Goal: Communication & Community: Answer question/provide support

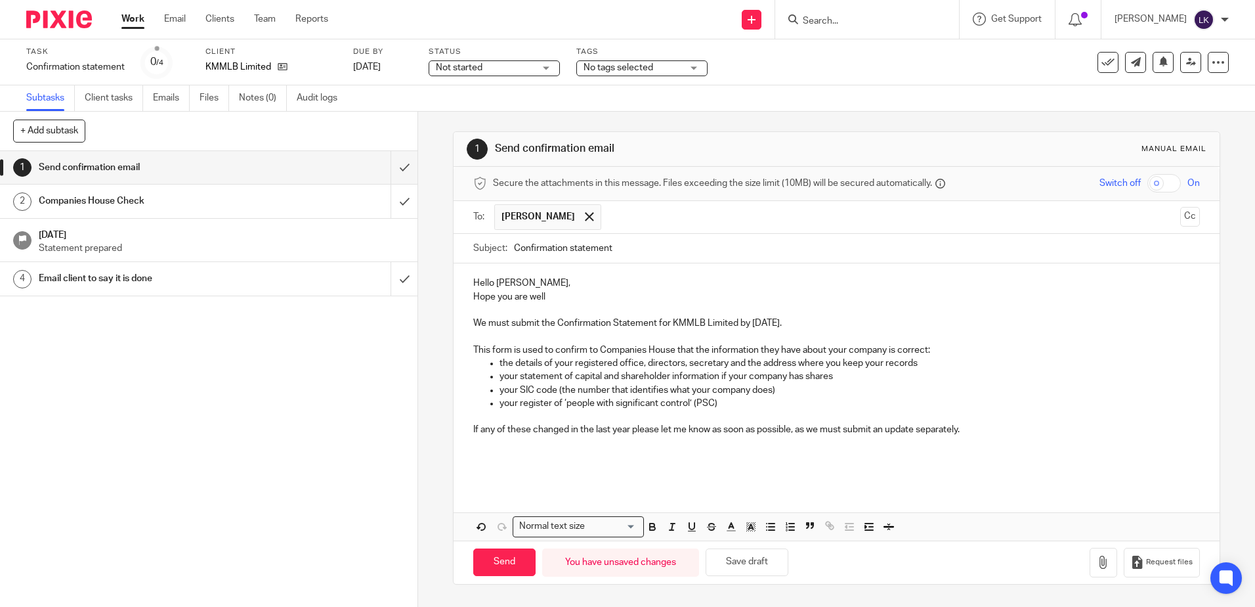
click at [984, 428] on p "If any of these changed in the last year please let me know as soon as possible…" at bounding box center [836, 429] width 726 height 13
click at [554, 295] on p "Hope you are well" at bounding box center [836, 296] width 726 height 13
drag, startPoint x: 968, startPoint y: 421, endPoint x: 979, endPoint y: 435, distance: 17.3
click at [969, 422] on p at bounding box center [850, 416] width 700 height 13
click at [984, 426] on p "If any of these changed in the last year please let me know as soon as possible…" at bounding box center [836, 429] width 726 height 13
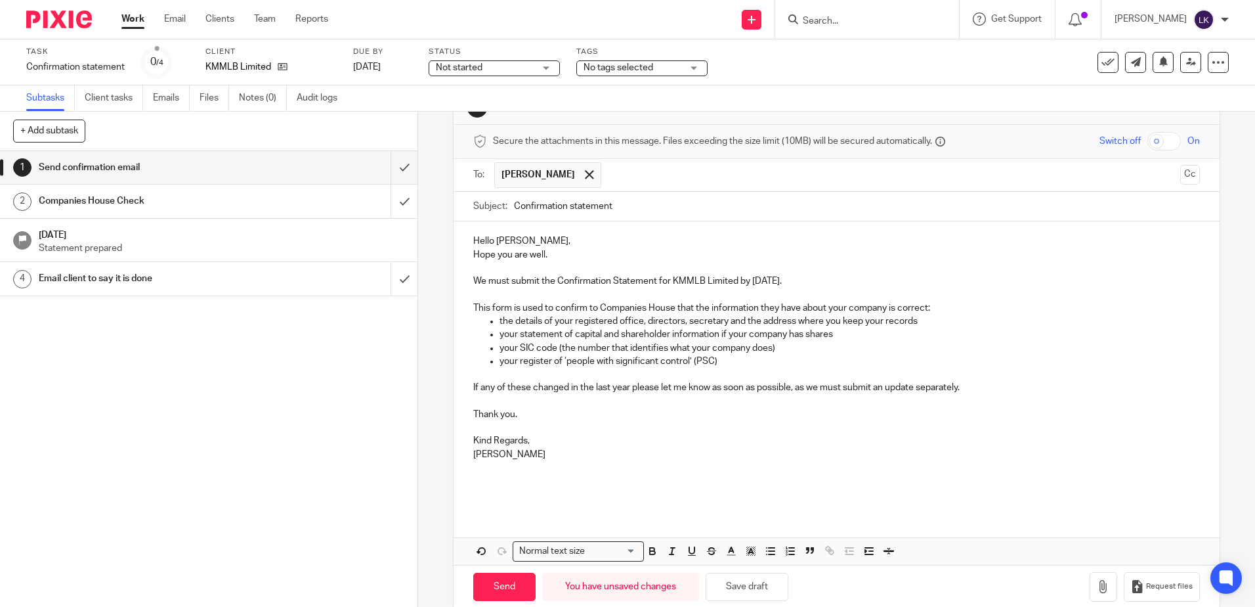
scroll to position [64, 0]
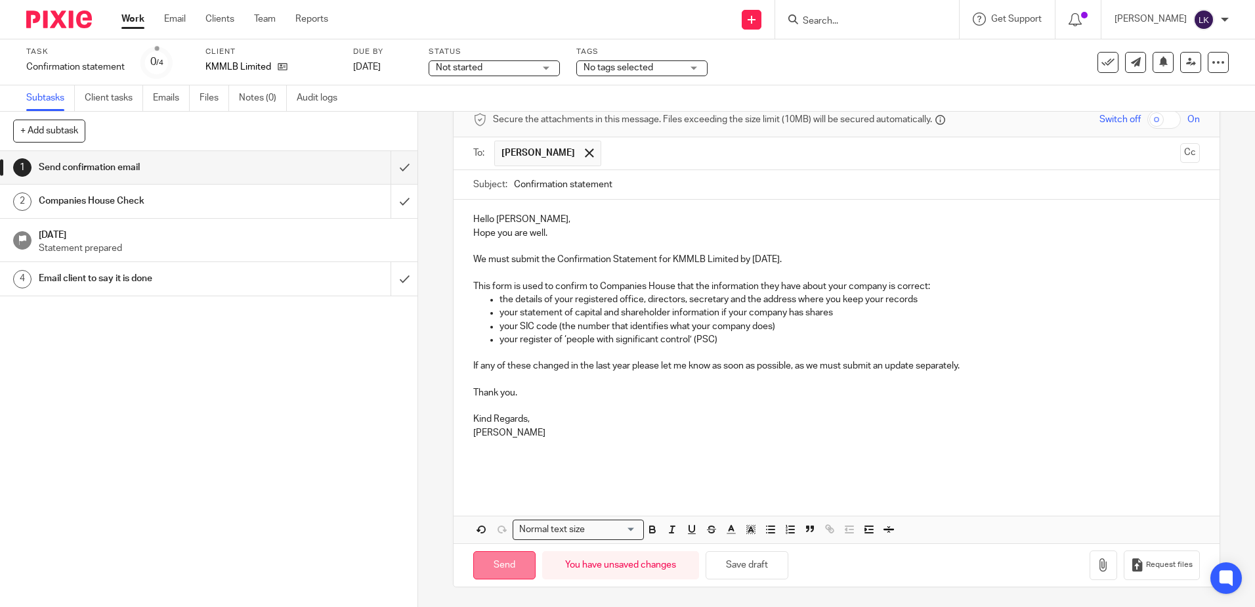
click at [499, 566] on input "Send" at bounding box center [504, 565] width 62 height 28
type input "Sent"
click at [817, 22] on input "Search" at bounding box center [861, 22] width 118 height 12
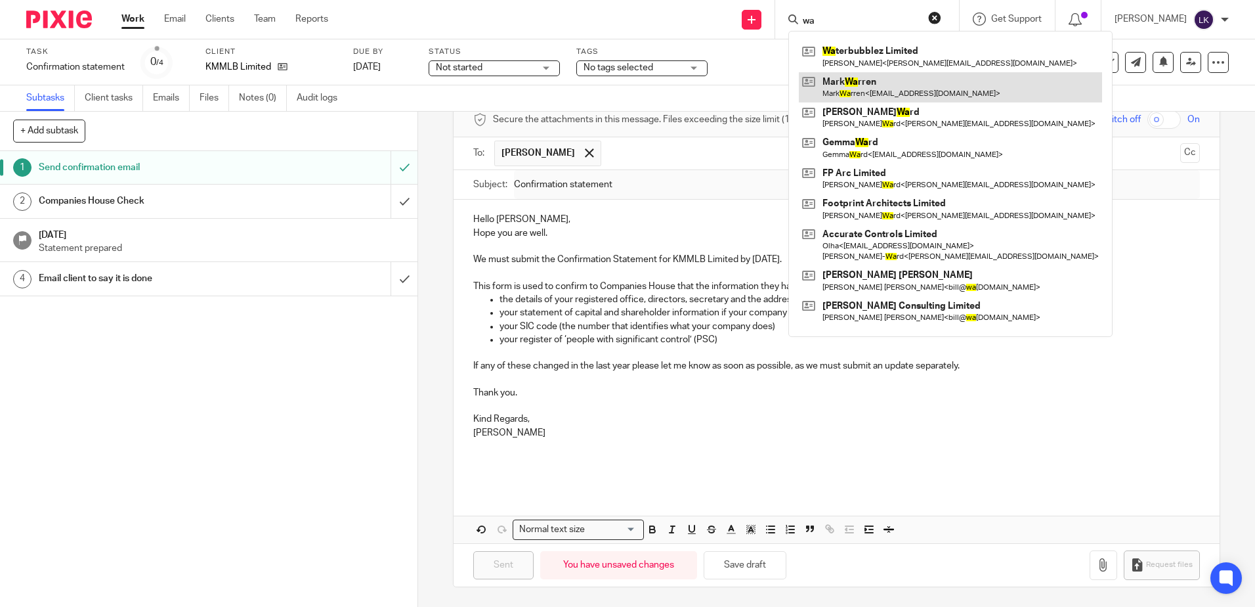
type input "wa"
click at [884, 82] on link at bounding box center [950, 87] width 303 height 30
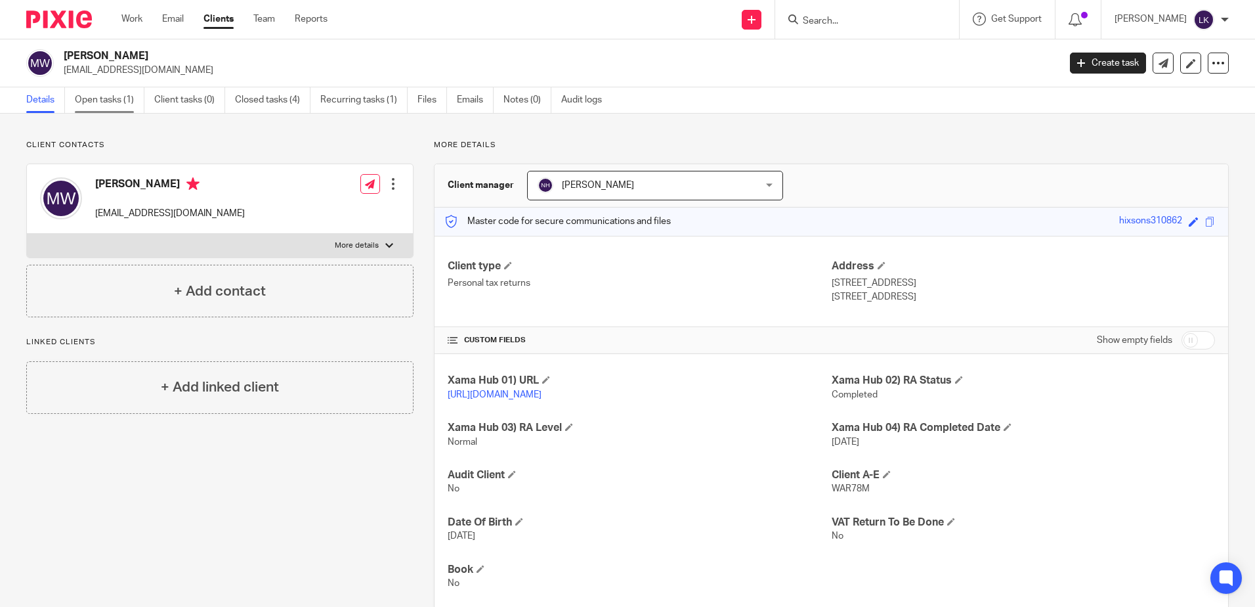
click at [97, 95] on link "Open tasks (1)" at bounding box center [110, 100] width 70 height 26
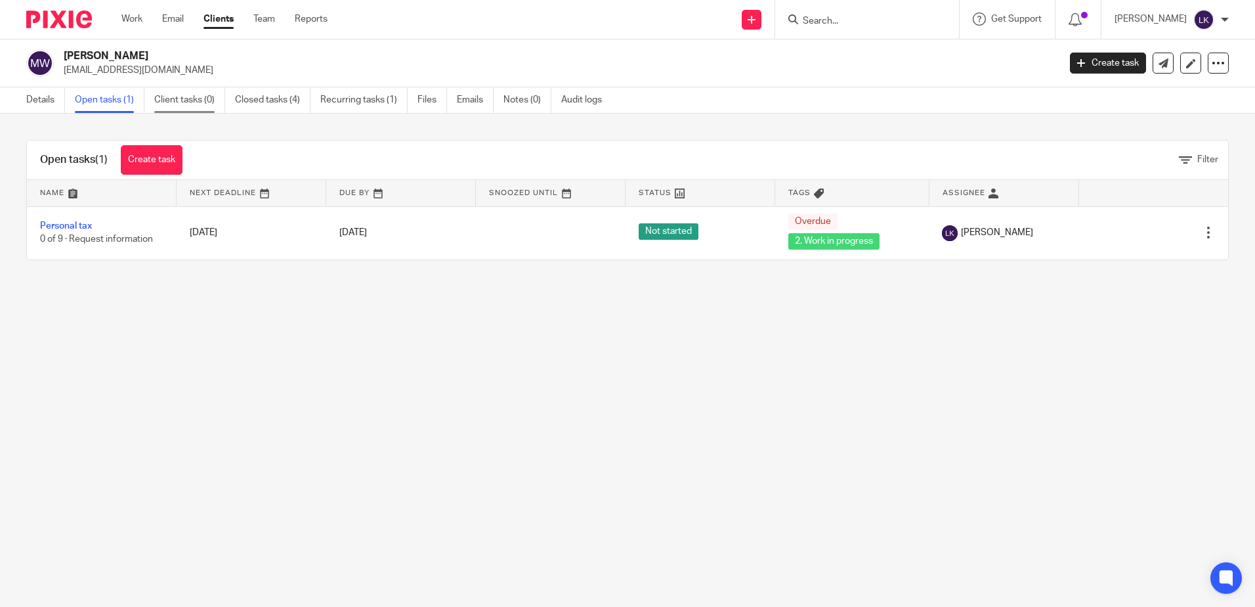
click at [192, 93] on link "Client tasks (0)" at bounding box center [189, 100] width 71 height 26
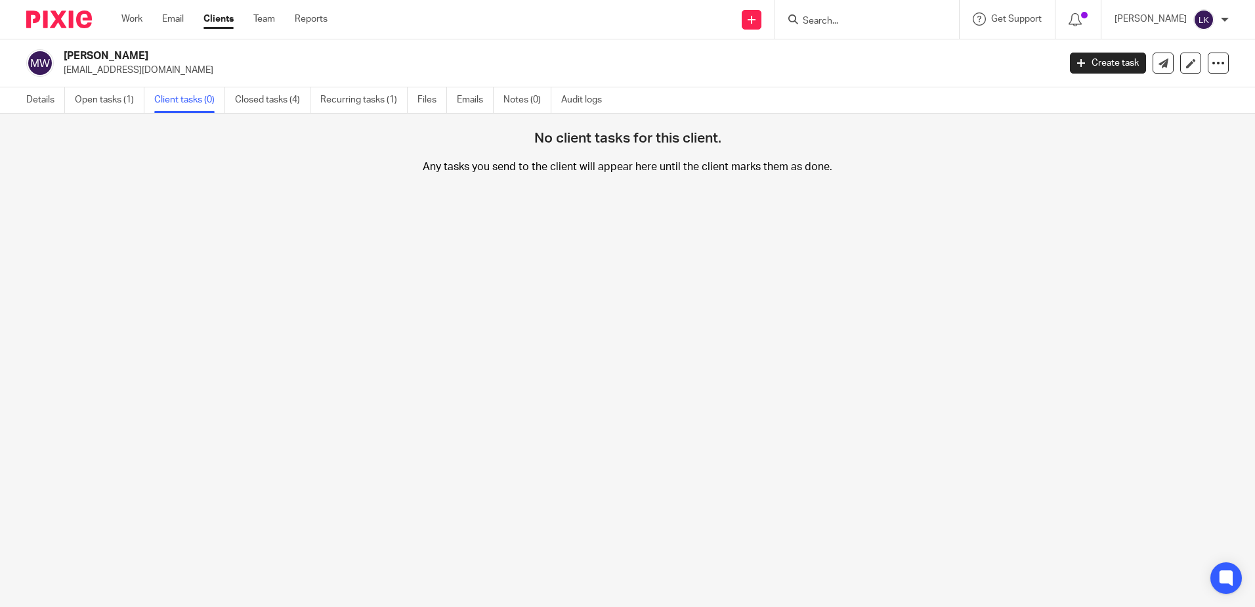
click at [202, 96] on link "Client tasks (0)" at bounding box center [189, 100] width 71 height 26
click at [95, 101] on link "Open tasks (1)" at bounding box center [110, 100] width 70 height 26
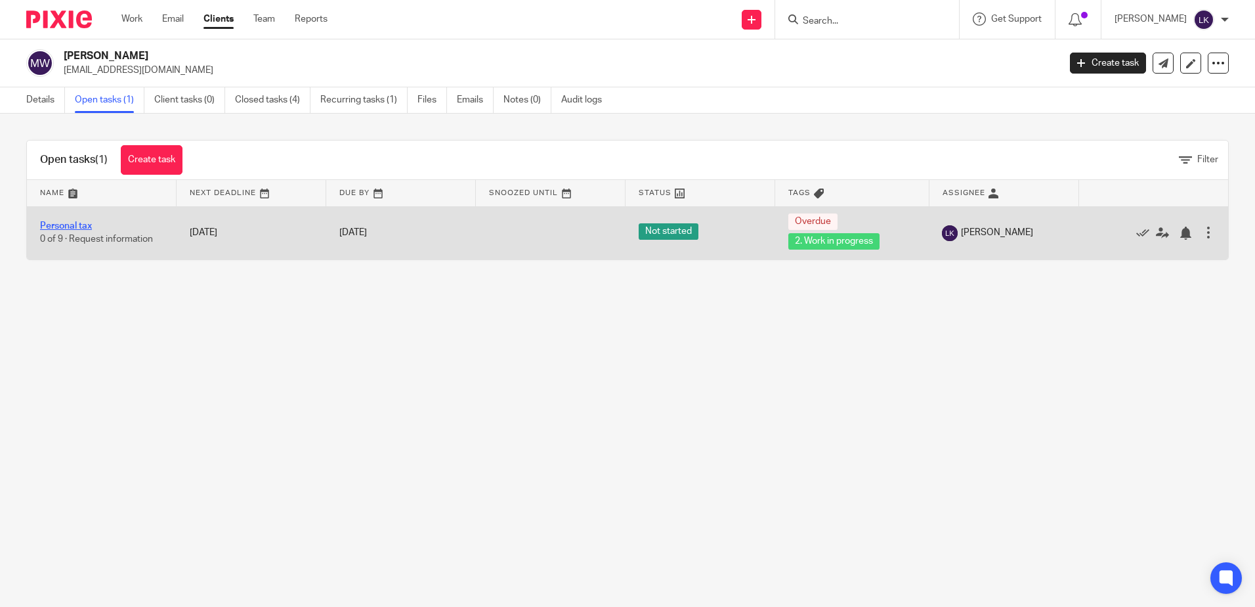
click at [77, 223] on link "Personal tax" at bounding box center [66, 225] width 52 height 9
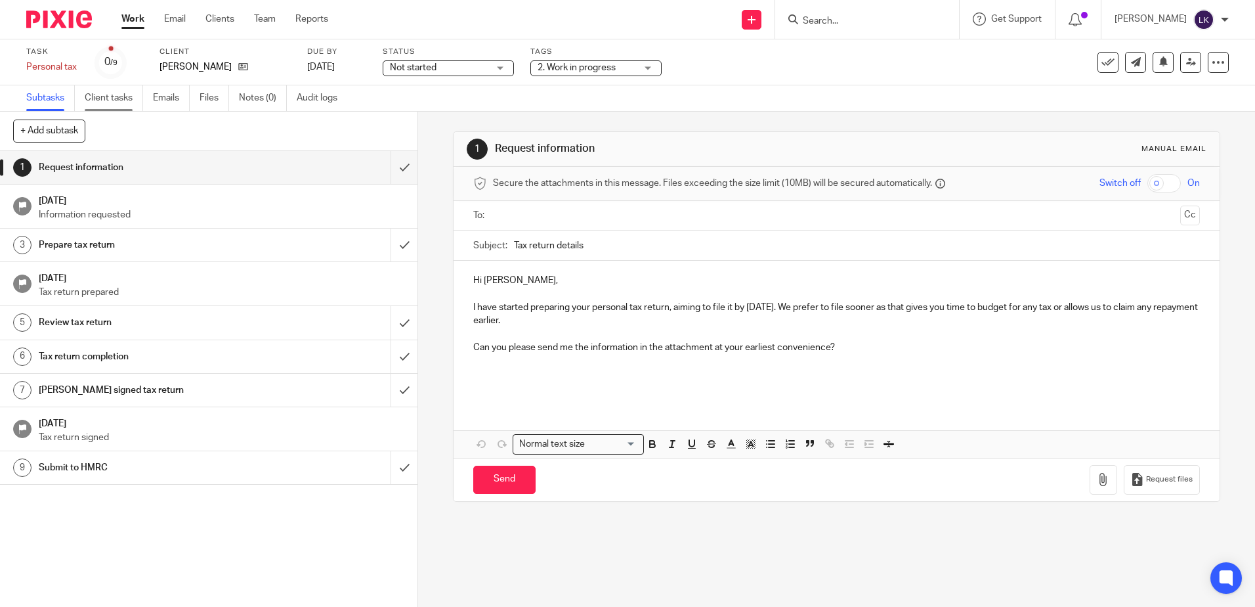
click at [114, 100] on link "Client tasks" at bounding box center [114, 98] width 58 height 26
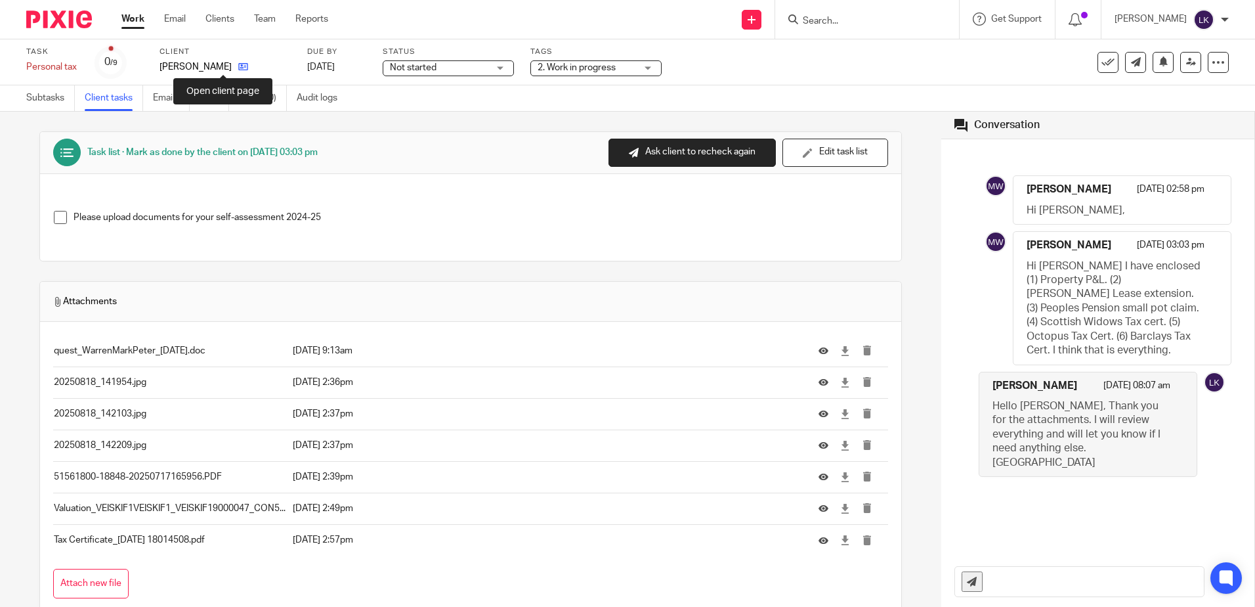
click at [238, 65] on icon at bounding box center [243, 67] width 10 height 10
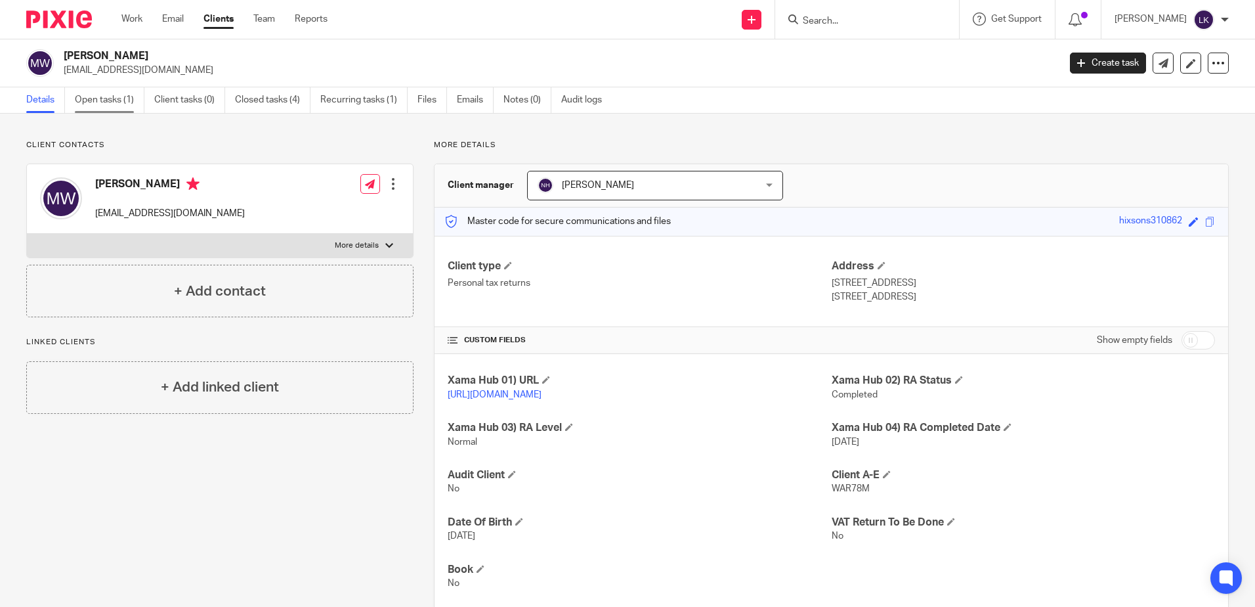
click at [98, 98] on link "Open tasks (1)" at bounding box center [110, 100] width 70 height 26
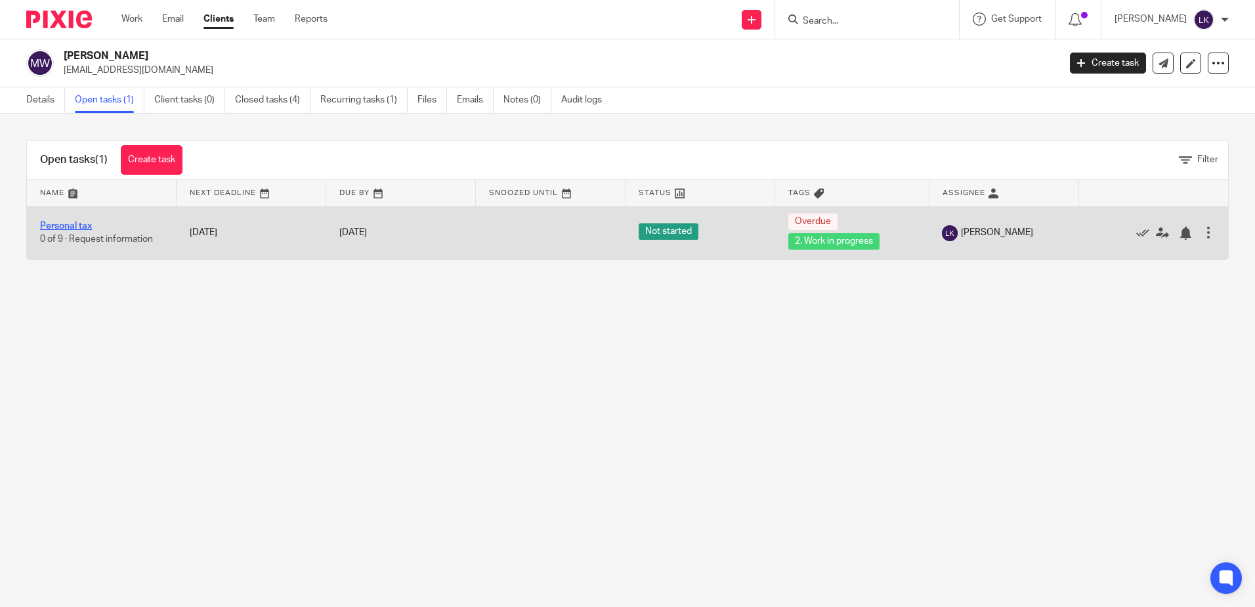
click at [77, 223] on link "Personal tax" at bounding box center [66, 225] width 52 height 9
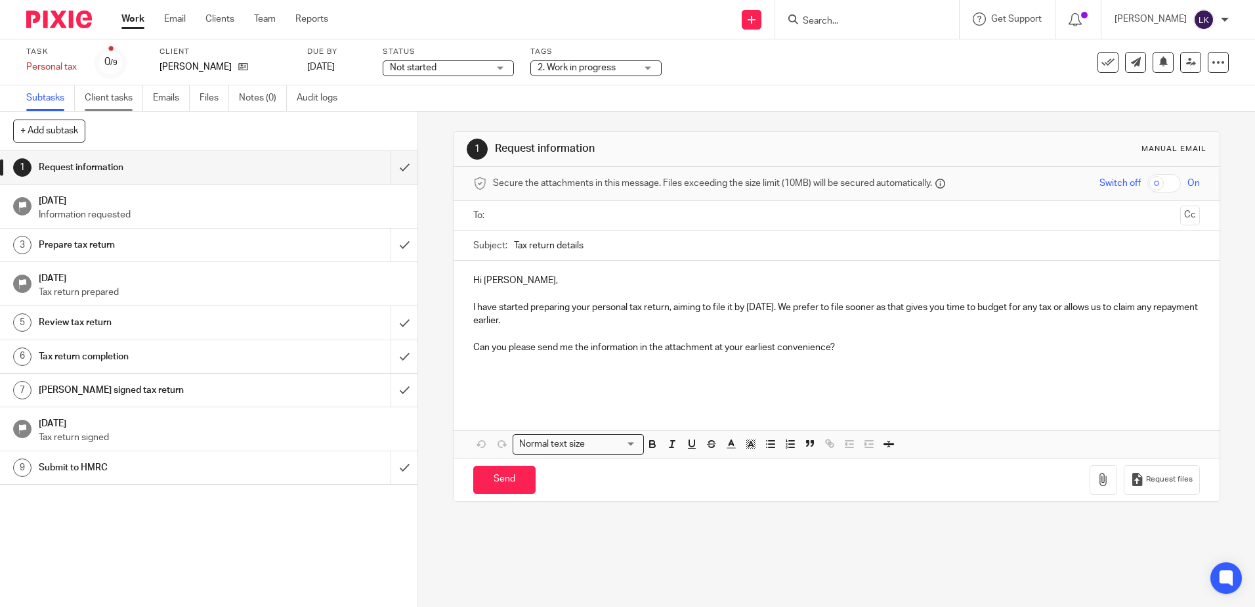
click at [110, 95] on link "Client tasks" at bounding box center [114, 98] width 58 height 26
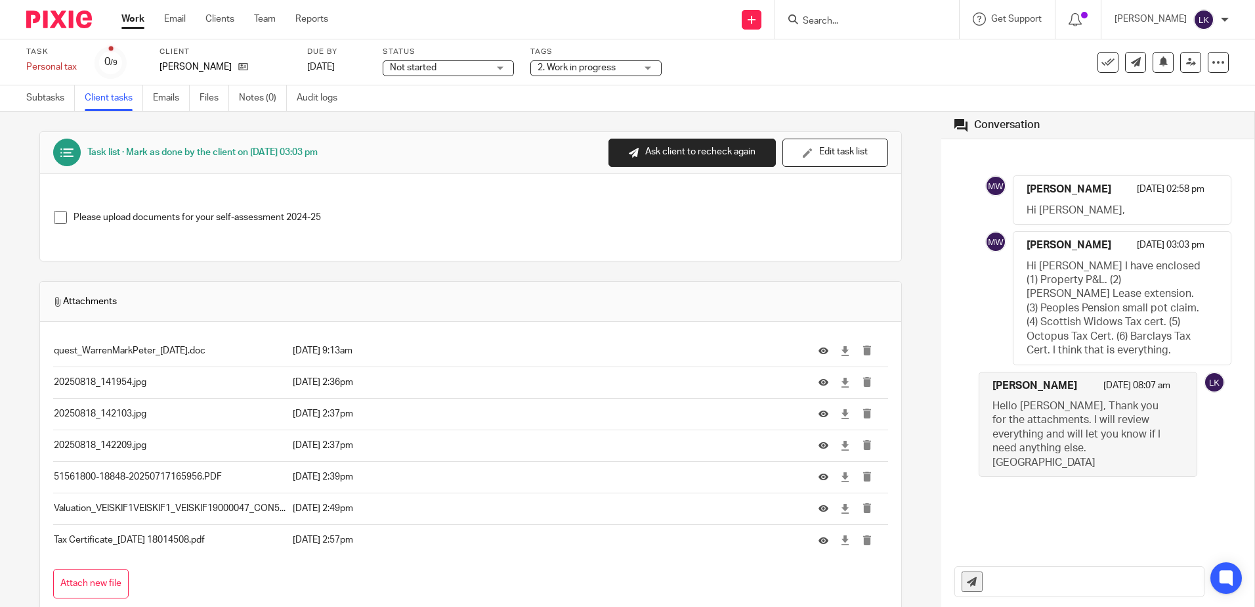
click at [1035, 585] on input "text" at bounding box center [1096, 582] width 215 height 30
type input "Hello Mark, may I have P45 from People's pension and the lease extension is a c…"
click at [1056, 583] on input "Hello Mark, may I have P45 from People's pension and the lease extension is a c…" at bounding box center [1096, 582] width 215 height 30
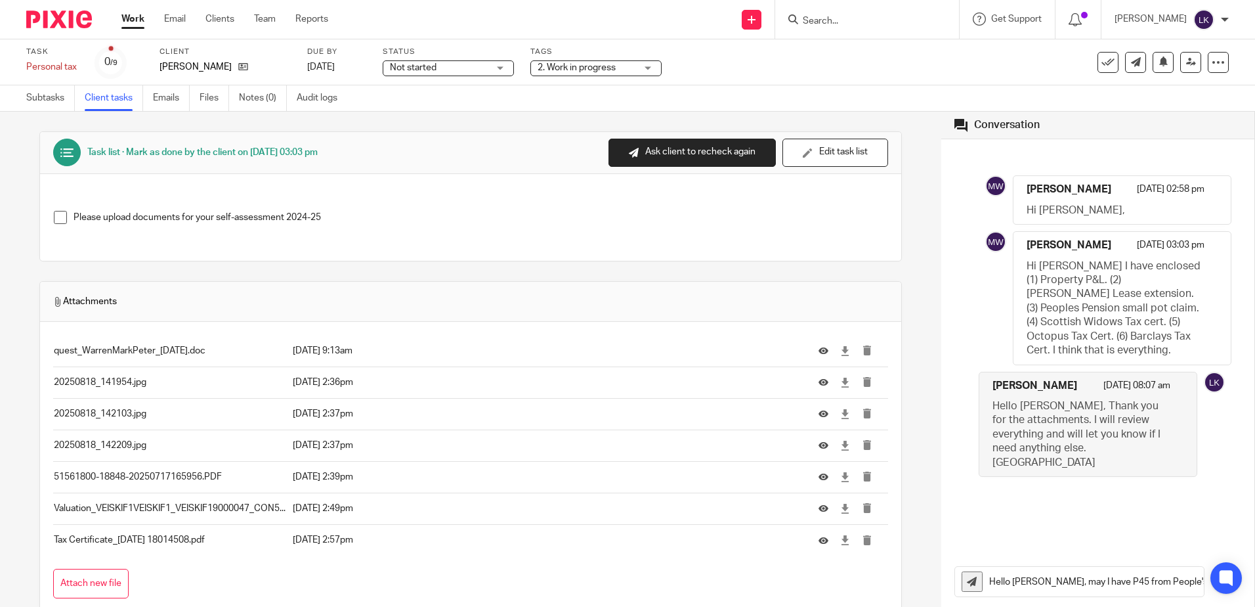
click at [967, 581] on icon at bounding box center [972, 581] width 10 height 10
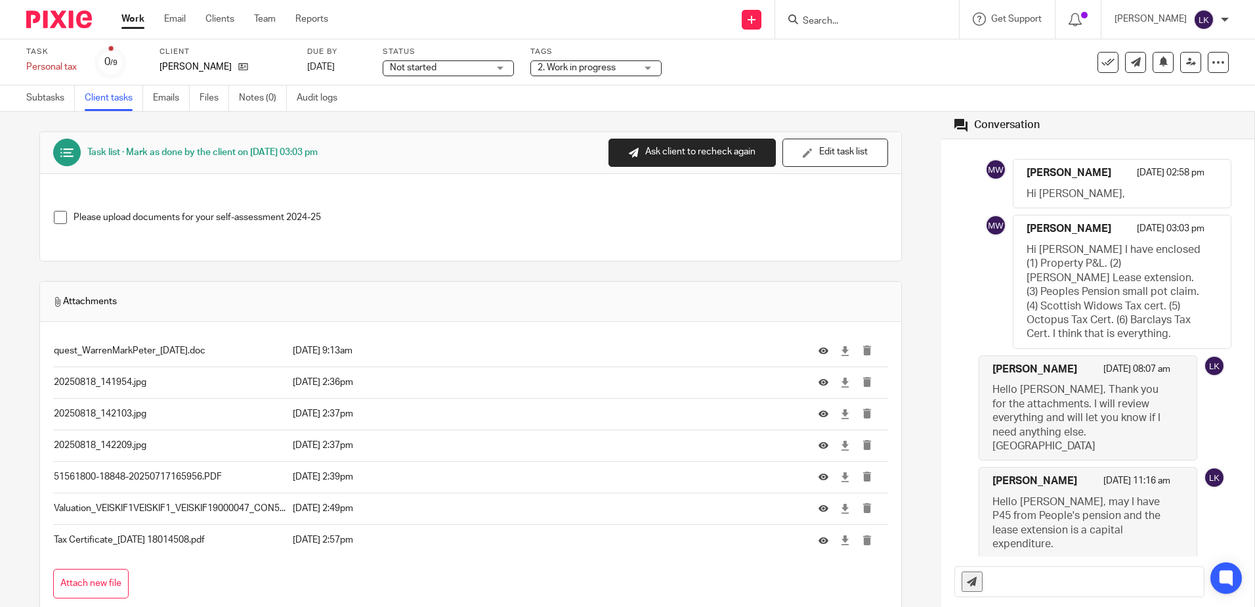
scroll to position [1, 0]
click at [133, 15] on link "Work" at bounding box center [132, 18] width 23 height 13
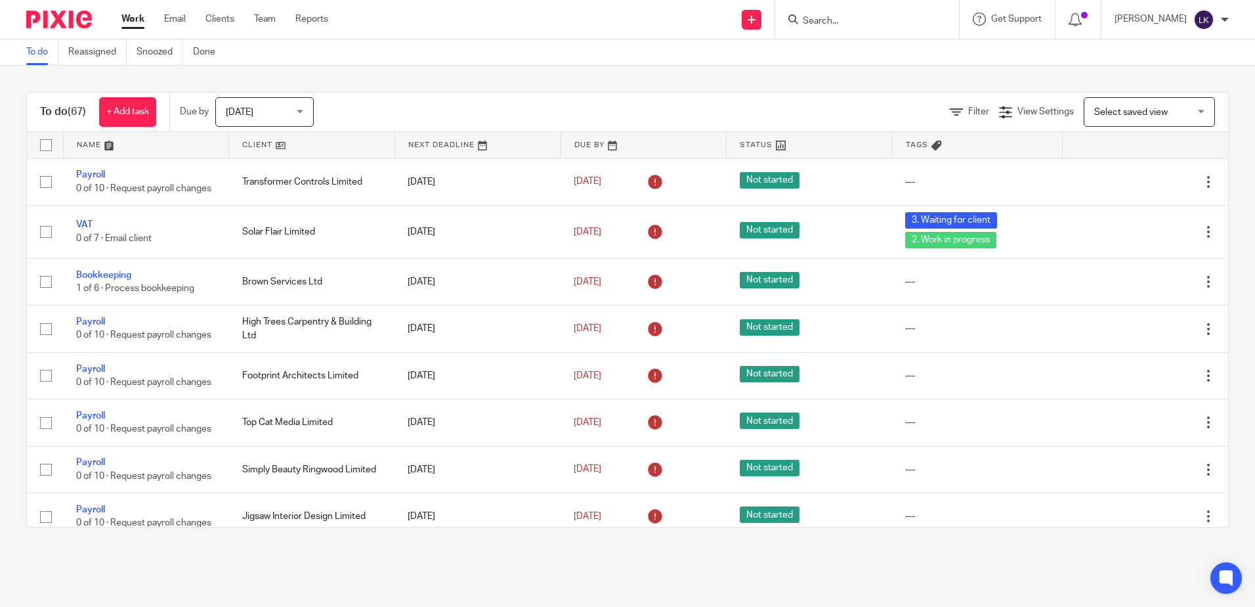
click at [839, 18] on input "Search" at bounding box center [861, 22] width 118 height 12
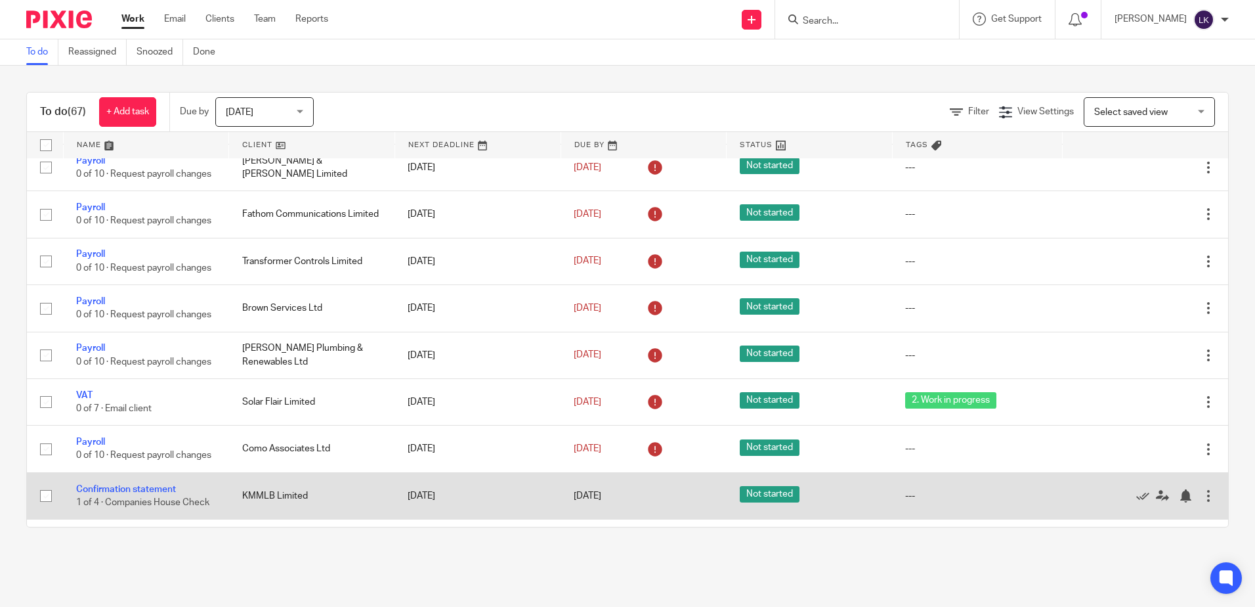
scroll to position [722, 0]
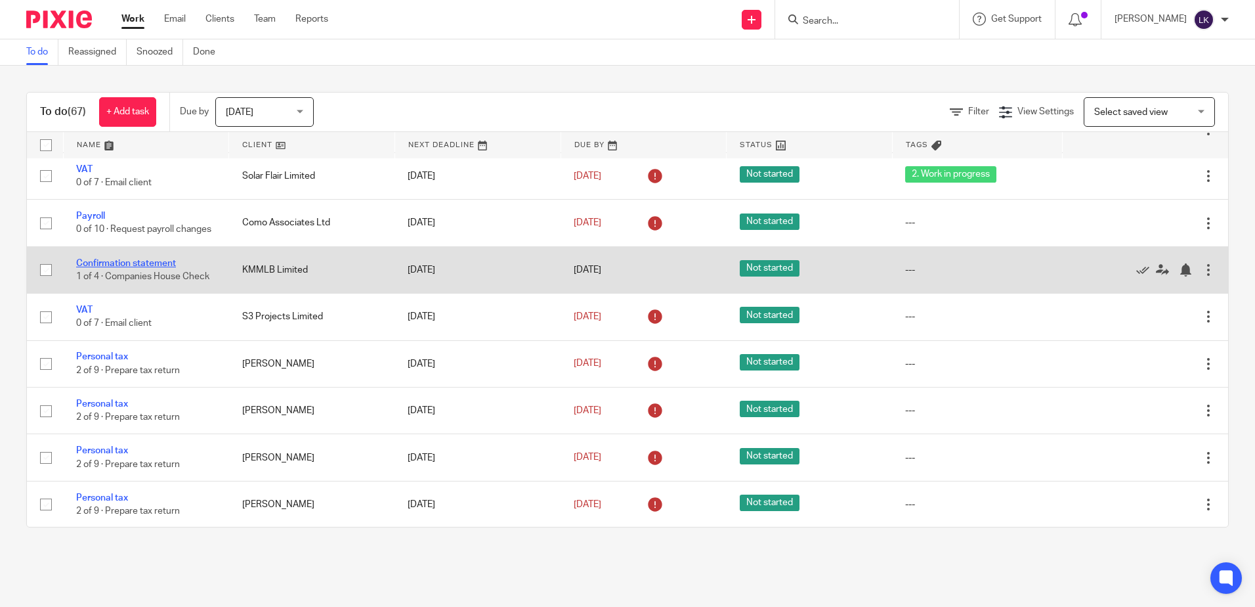
click at [154, 268] on link "Confirmation statement" at bounding box center [126, 263] width 100 height 9
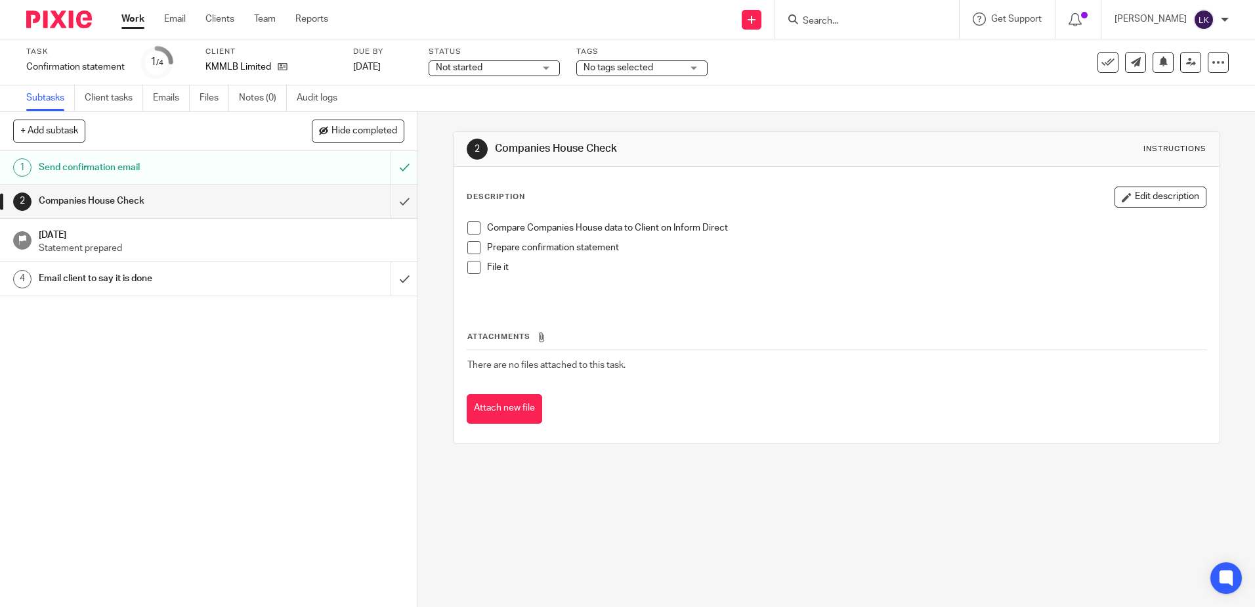
click at [471, 225] on span at bounding box center [473, 227] width 13 height 13
click at [470, 238] on li "Compare Companies House data to Client on Inform Direct" at bounding box center [836, 231] width 738 height 20
click at [470, 249] on span at bounding box center [473, 247] width 13 height 13
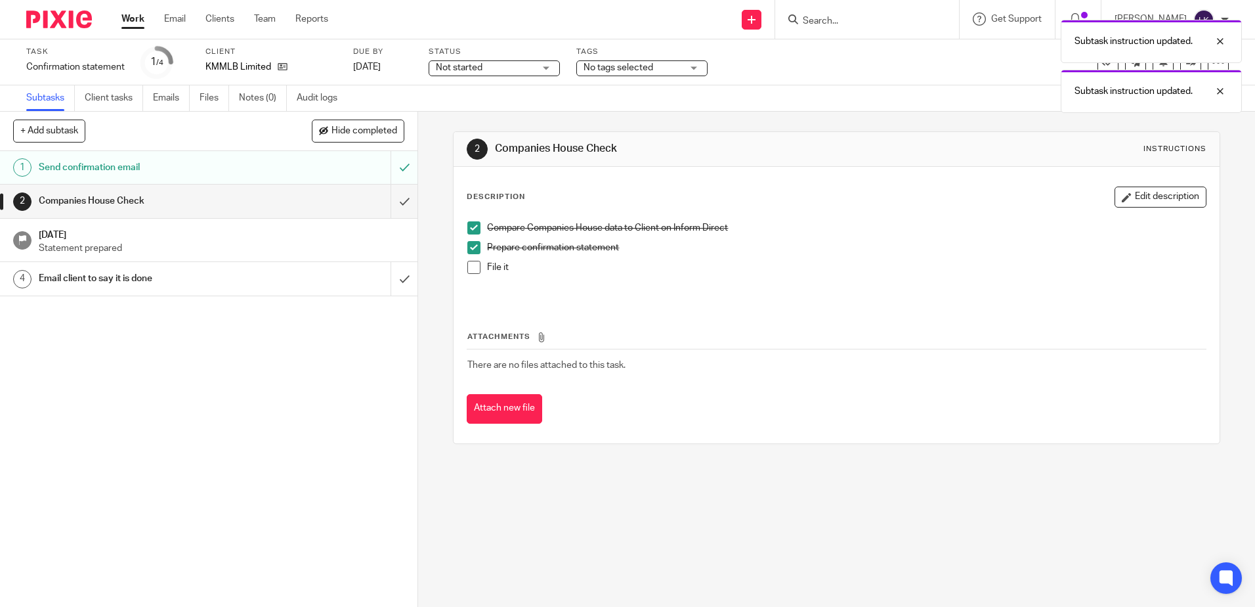
click at [473, 267] on span at bounding box center [473, 267] width 13 height 13
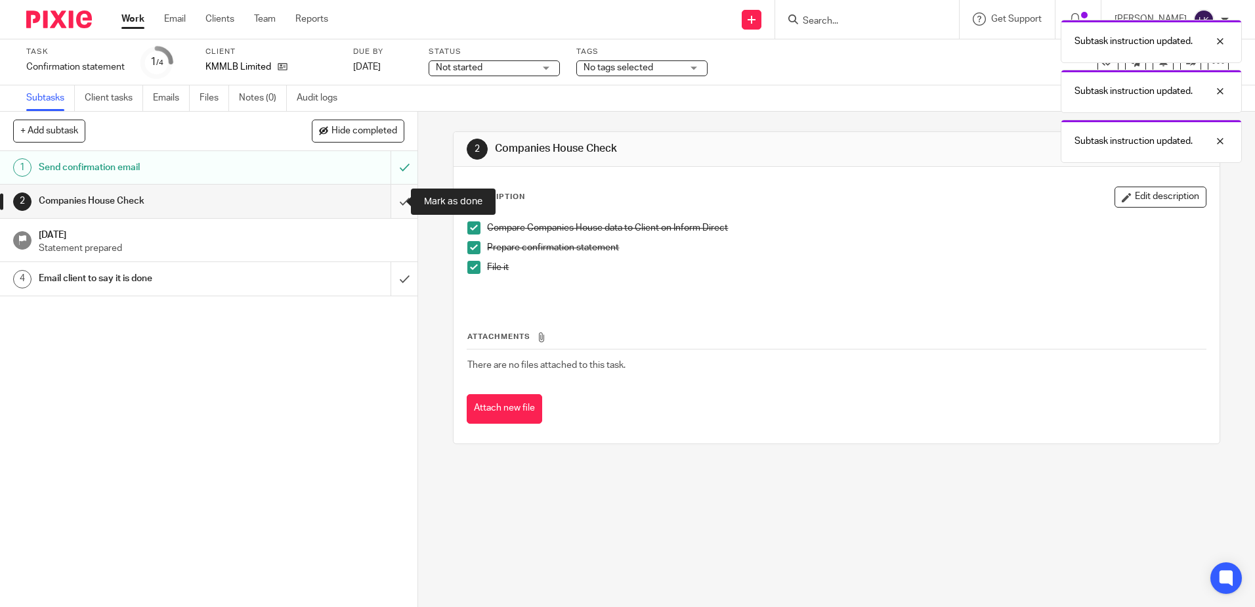
click at [388, 198] on input "submit" at bounding box center [209, 200] width 418 height 33
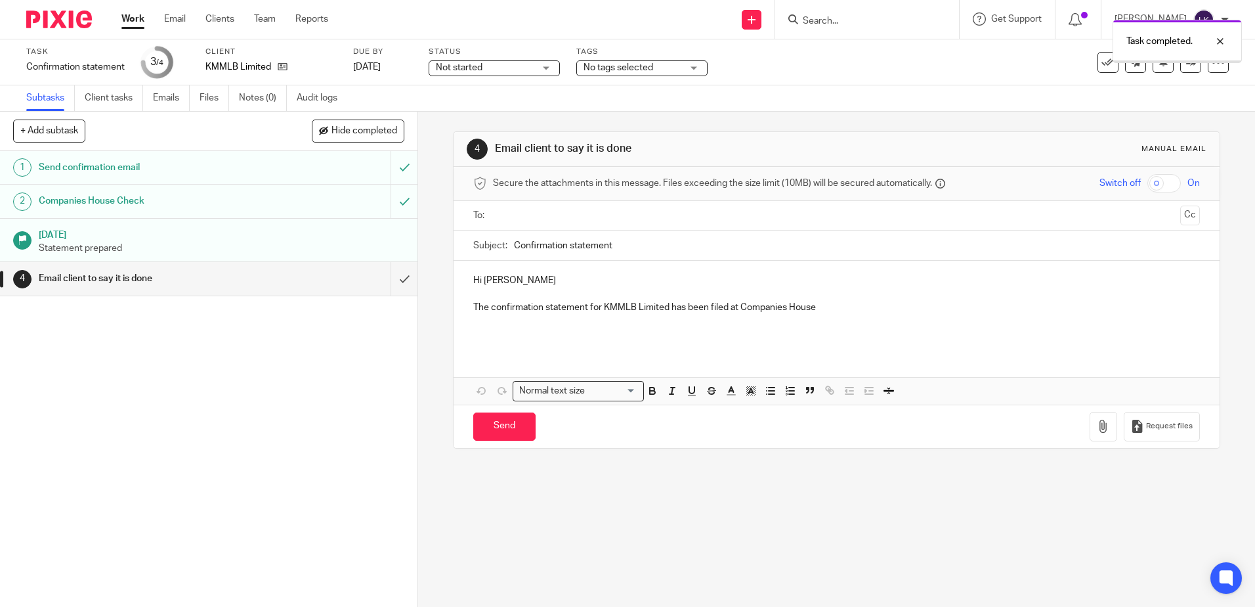
click at [504, 214] on input "text" at bounding box center [836, 215] width 677 height 15
click at [479, 284] on p "Hi [PERSON_NAME]" at bounding box center [836, 282] width 726 height 13
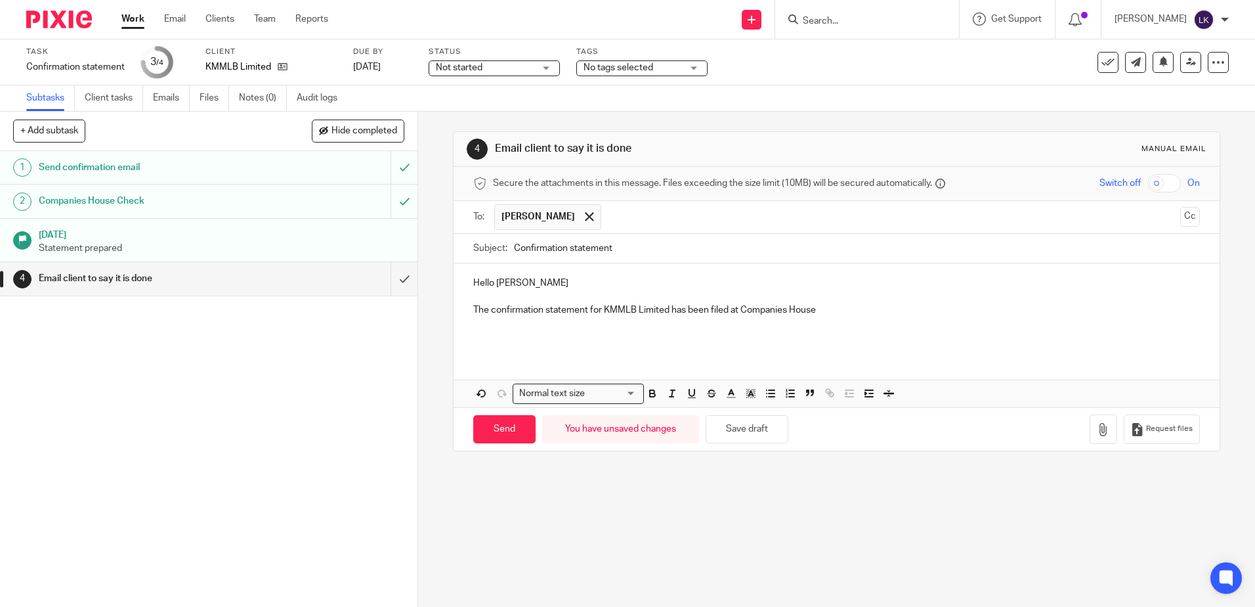
click at [525, 277] on div "Hello [PERSON_NAME] The confirmation statement for KMMLB Limited has been filed…" at bounding box center [837, 307] width 766 height 89
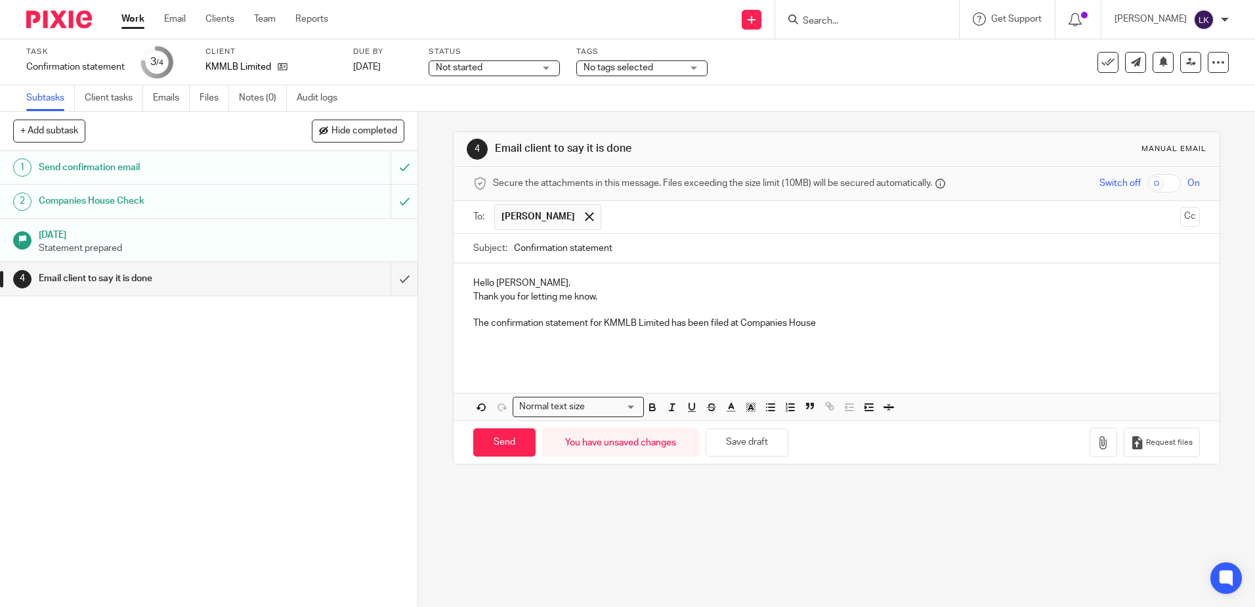
click at [476, 323] on p "The confirmation statement for KMMLB Limited has been filed at Companies House" at bounding box center [836, 322] width 726 height 13
click at [945, 328] on p "I would like to let you know that the confirmation statement for KMMLB Limited …" at bounding box center [836, 322] width 726 height 13
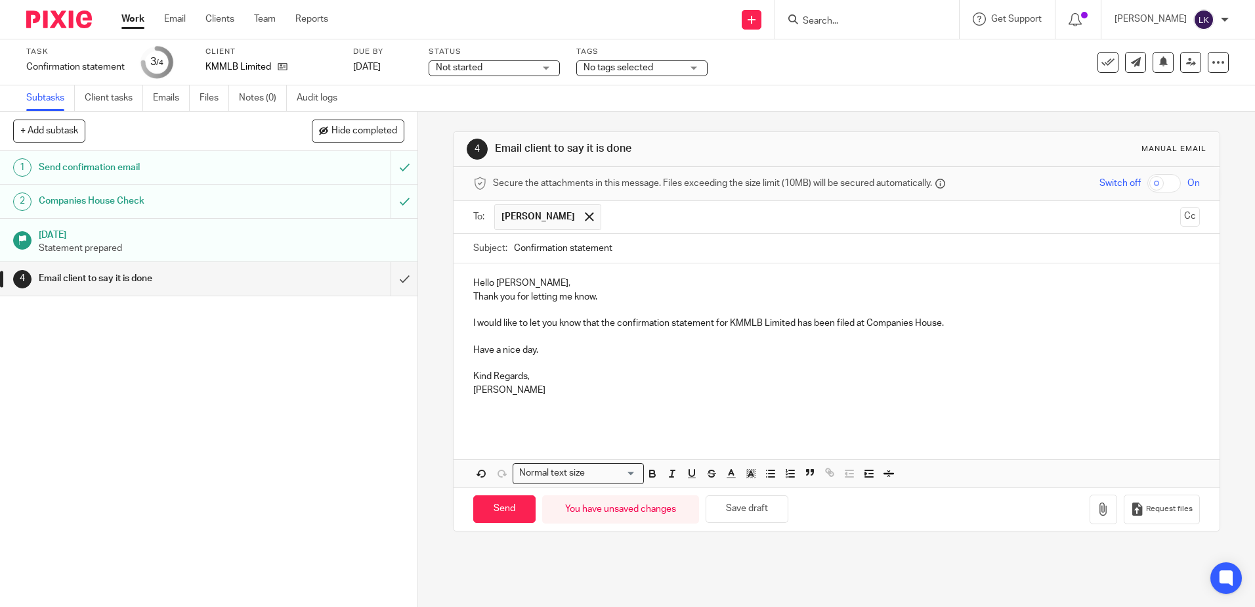
click at [514, 251] on input "Confirmation statement" at bounding box center [856, 249] width 685 height 30
type input "KMB92 - Confirmation statement"
click at [480, 284] on p "Hello [PERSON_NAME]," at bounding box center [836, 282] width 726 height 13
click at [509, 280] on p "Hello [PERSON_NAME]," at bounding box center [836, 282] width 726 height 13
click at [475, 278] on p "Hello [PERSON_NAME]," at bounding box center [836, 282] width 726 height 13
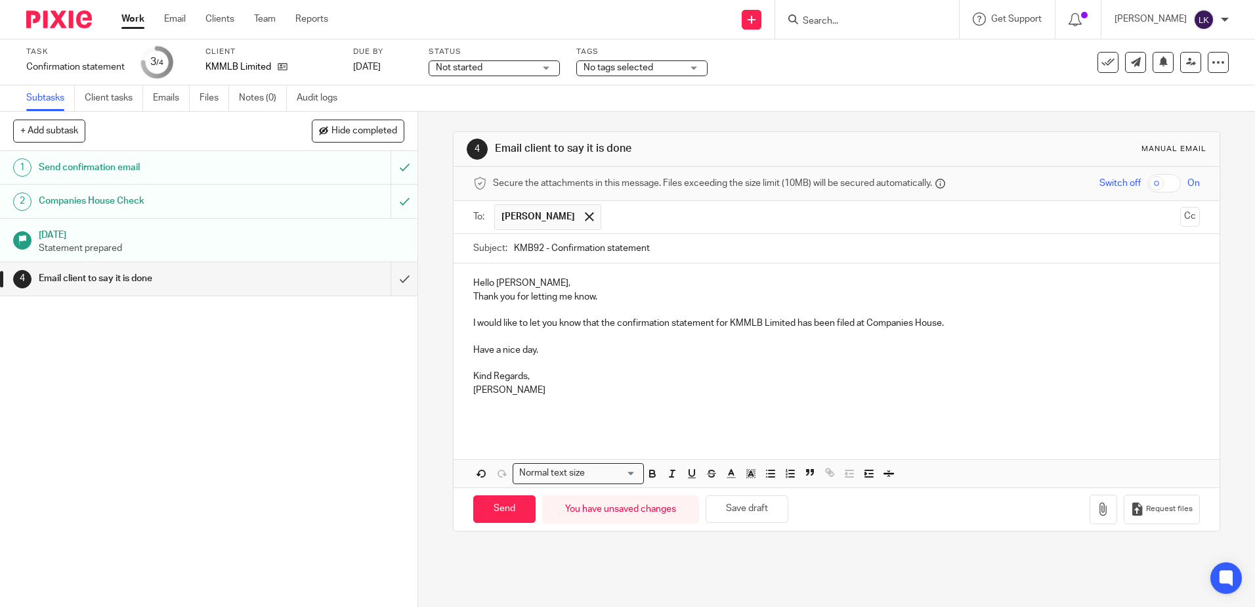
click at [482, 286] on p "Hello [PERSON_NAME]," at bounding box center [836, 282] width 726 height 13
click at [481, 280] on p "Hello [PERSON_NAME]," at bounding box center [836, 282] width 726 height 13
click at [510, 280] on p "Hello [PERSON_NAME]," at bounding box center [836, 282] width 726 height 13
click at [504, 281] on p "Hello [PERSON_NAME]," at bounding box center [836, 282] width 726 height 13
click at [479, 347] on p "Have a nice day." at bounding box center [836, 349] width 726 height 13
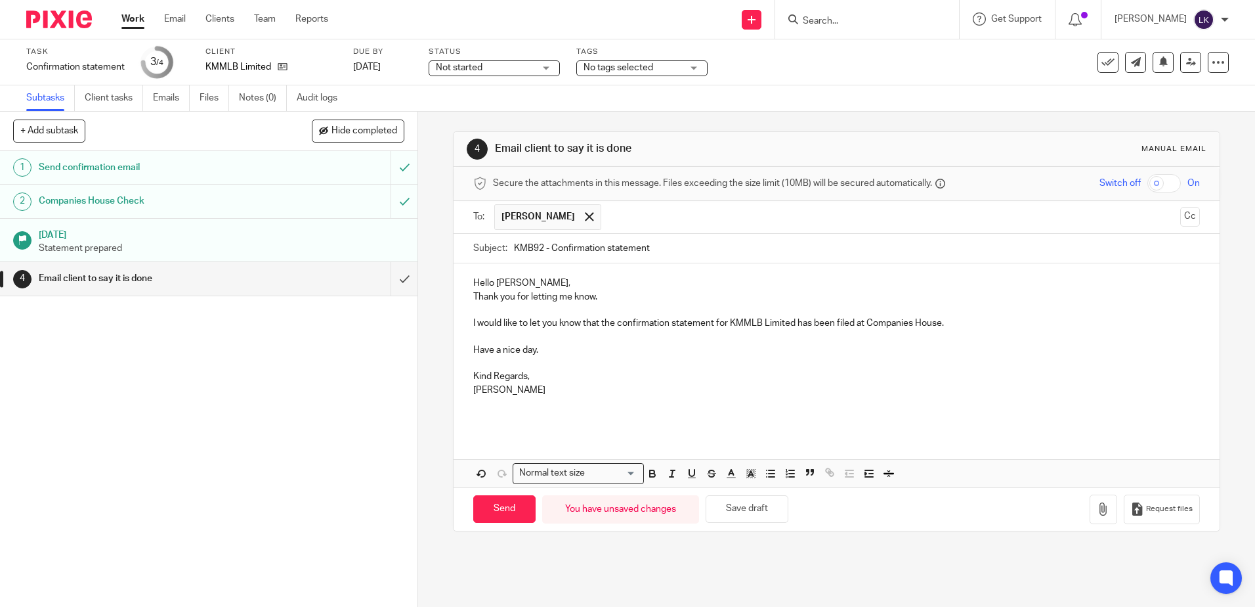
click at [508, 347] on p "Have a nice day." at bounding box center [836, 349] width 726 height 13
click at [527, 348] on p "Have a nice day." at bounding box center [836, 349] width 726 height 13
click at [541, 293] on p "Thank you for letting me know." at bounding box center [836, 296] width 726 height 13
click at [584, 291] on p "Thank you for letting me know." at bounding box center [836, 296] width 726 height 13
click at [584, 295] on p "Thank you for letting me know." at bounding box center [836, 296] width 726 height 13
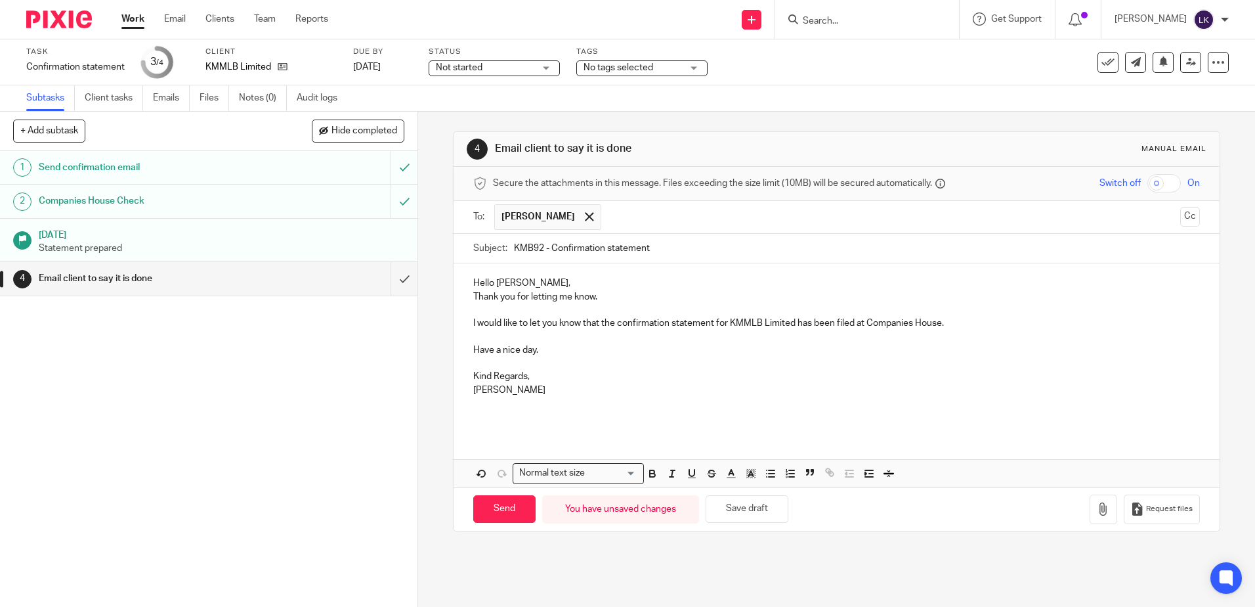
click at [479, 279] on p "Hello [PERSON_NAME]," at bounding box center [836, 282] width 726 height 13
click at [481, 347] on p "Have a nice day." at bounding box center [836, 349] width 726 height 13
click at [526, 350] on p "Have a nice day." at bounding box center [836, 349] width 726 height 13
click at [500, 503] on input "Send" at bounding box center [504, 509] width 62 height 28
type input "Sent"
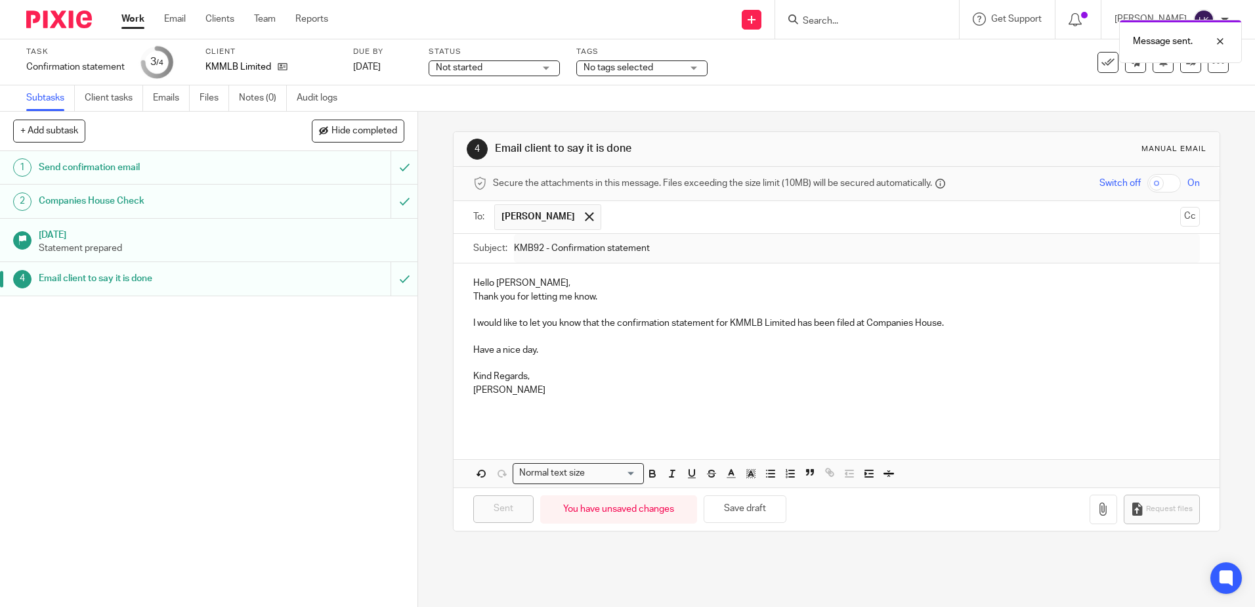
click at [135, 19] on link "Work" at bounding box center [132, 18] width 23 height 13
